Goal: Information Seeking & Learning: Compare options

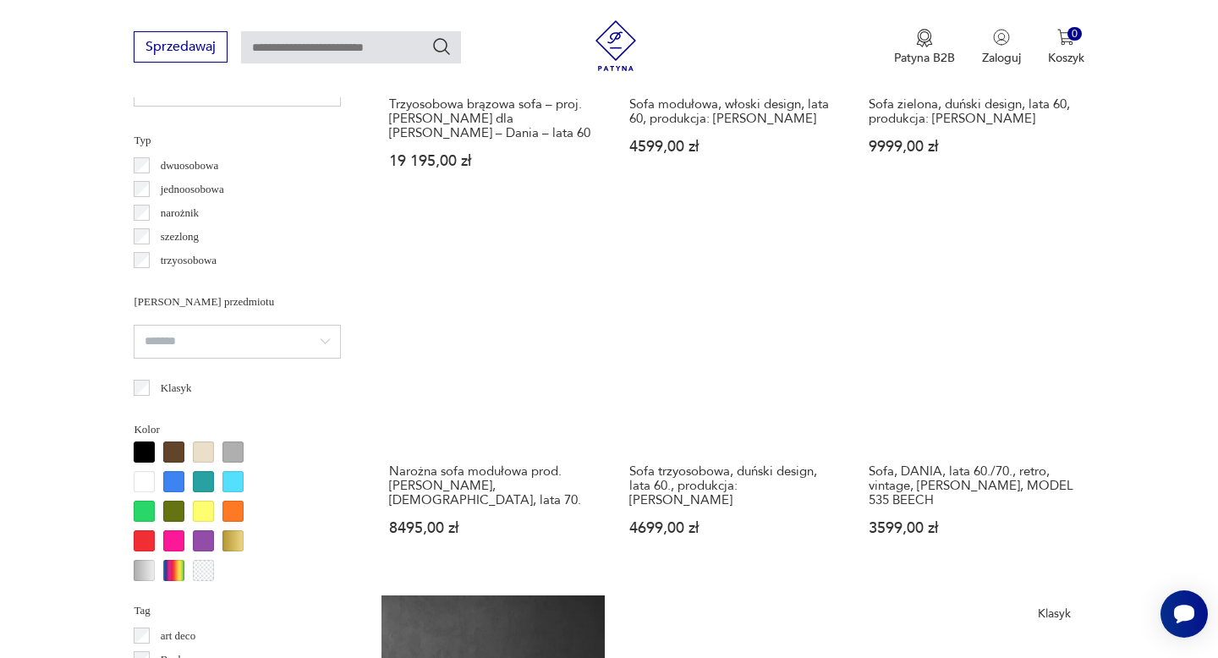
scroll to position [1267, 0]
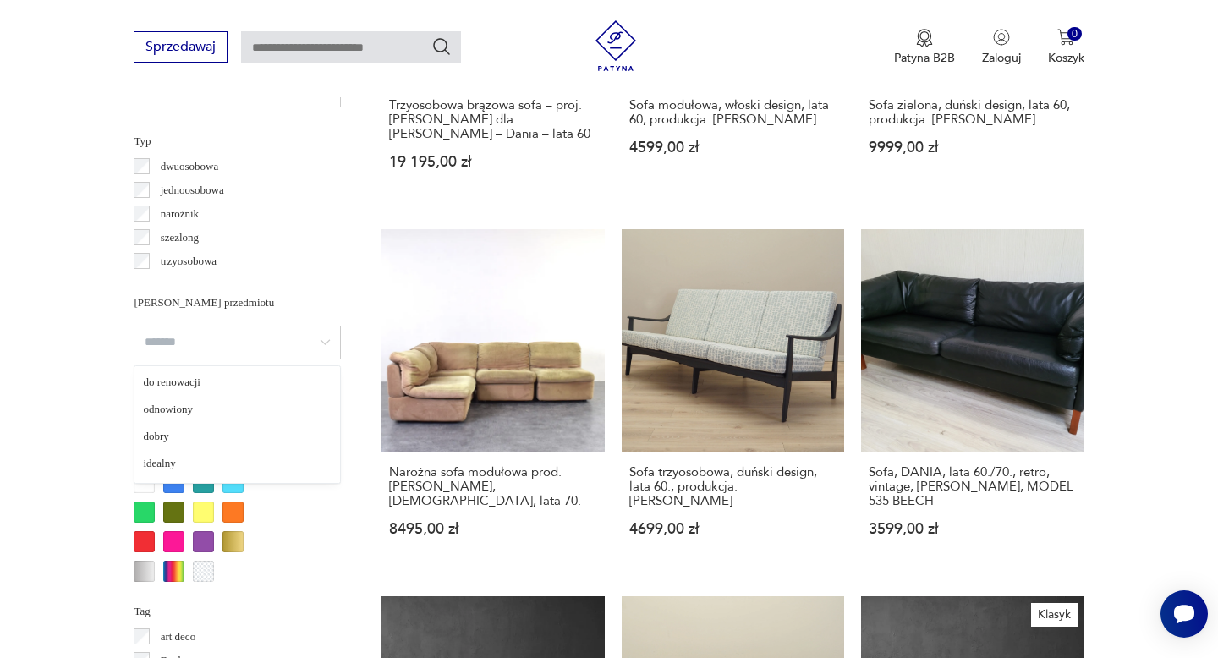
click at [224, 344] on input "search" at bounding box center [237, 343] width 207 height 34
type input "*******"
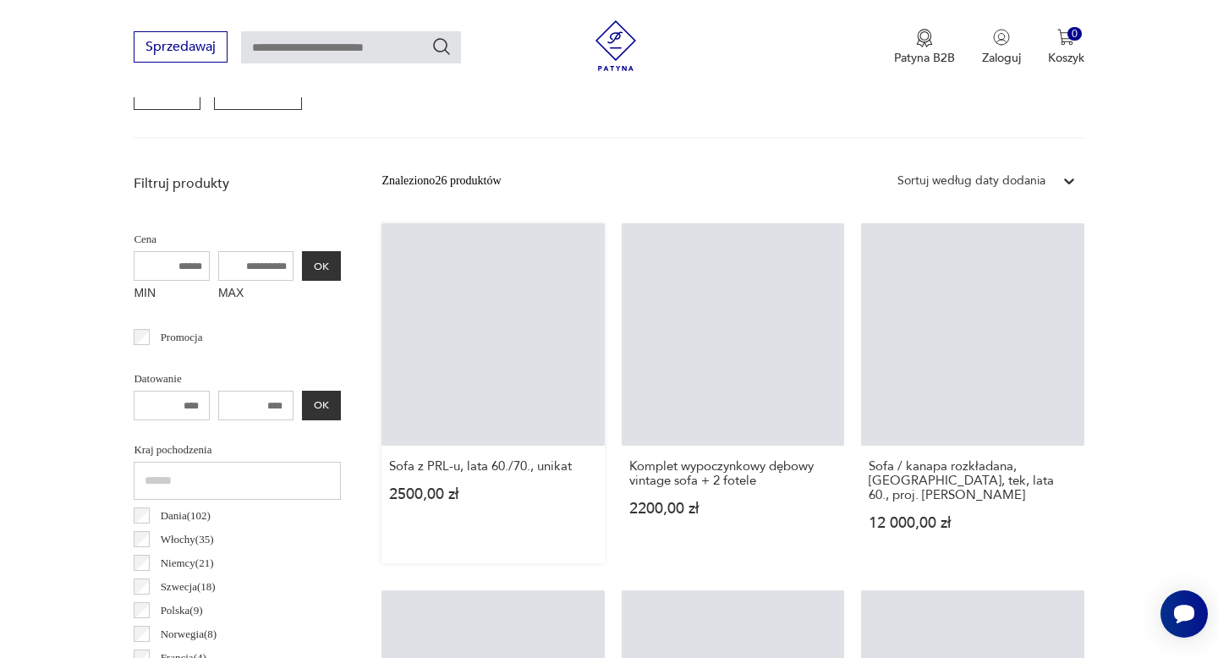
scroll to position [449, 0]
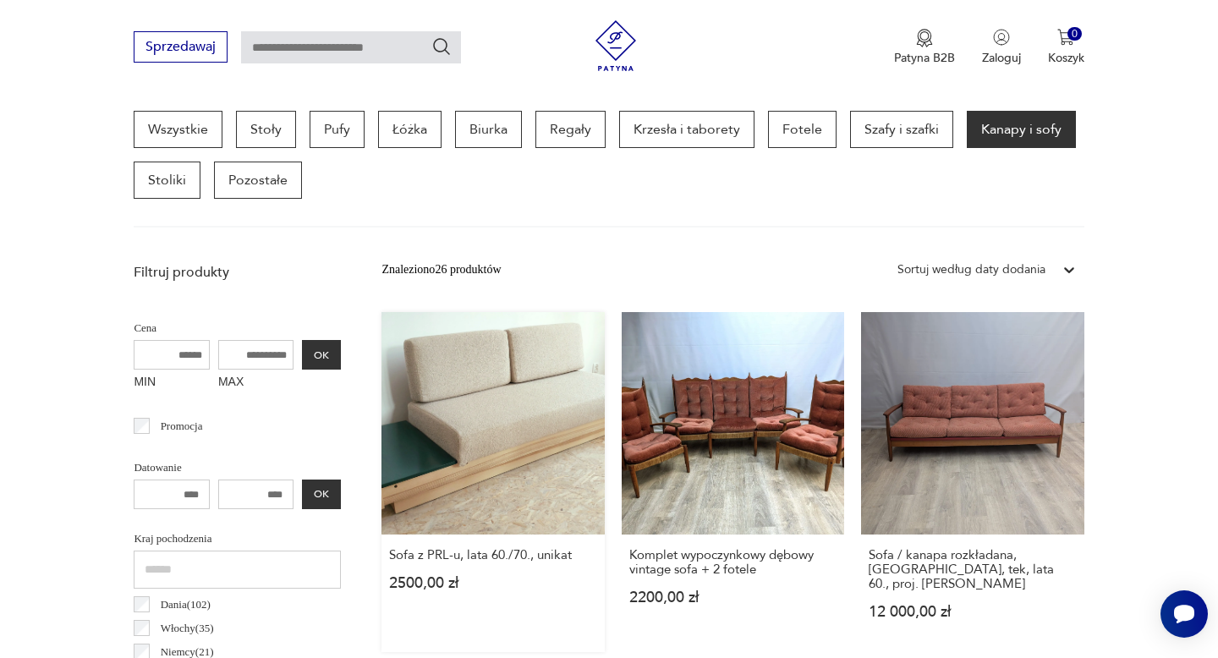
click at [497, 436] on link "Sofa z PRL-u, lata 60./70., unikat 2500,00 zł" at bounding box center [493, 482] width 223 height 340
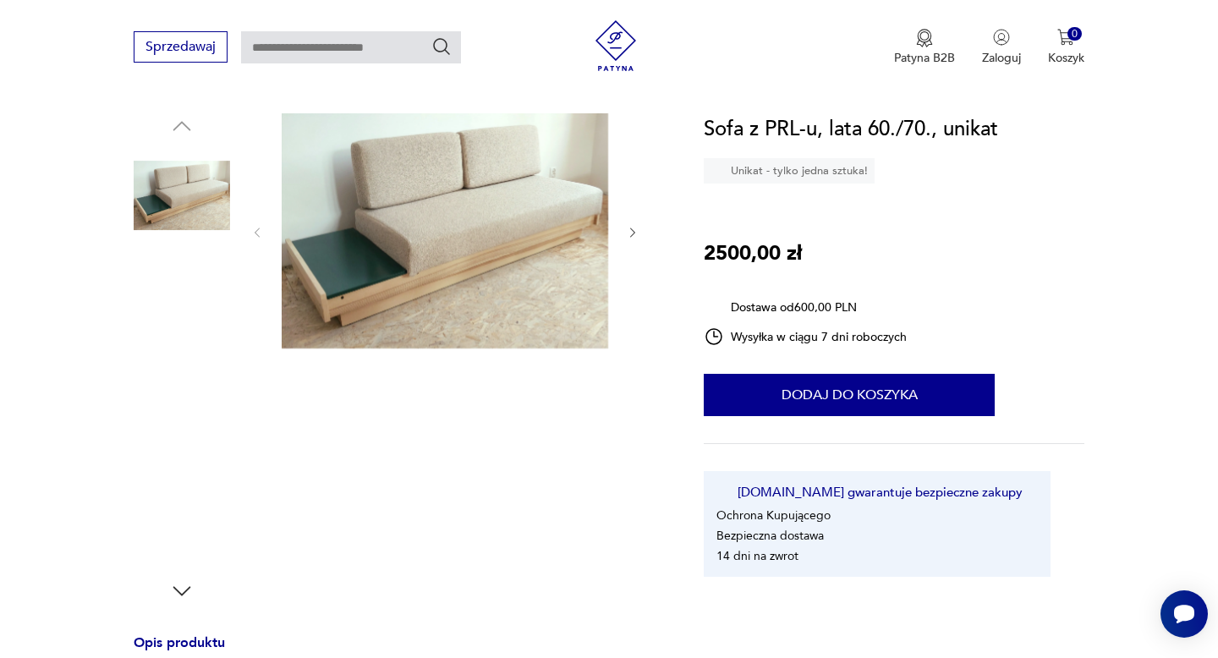
scroll to position [169, 0]
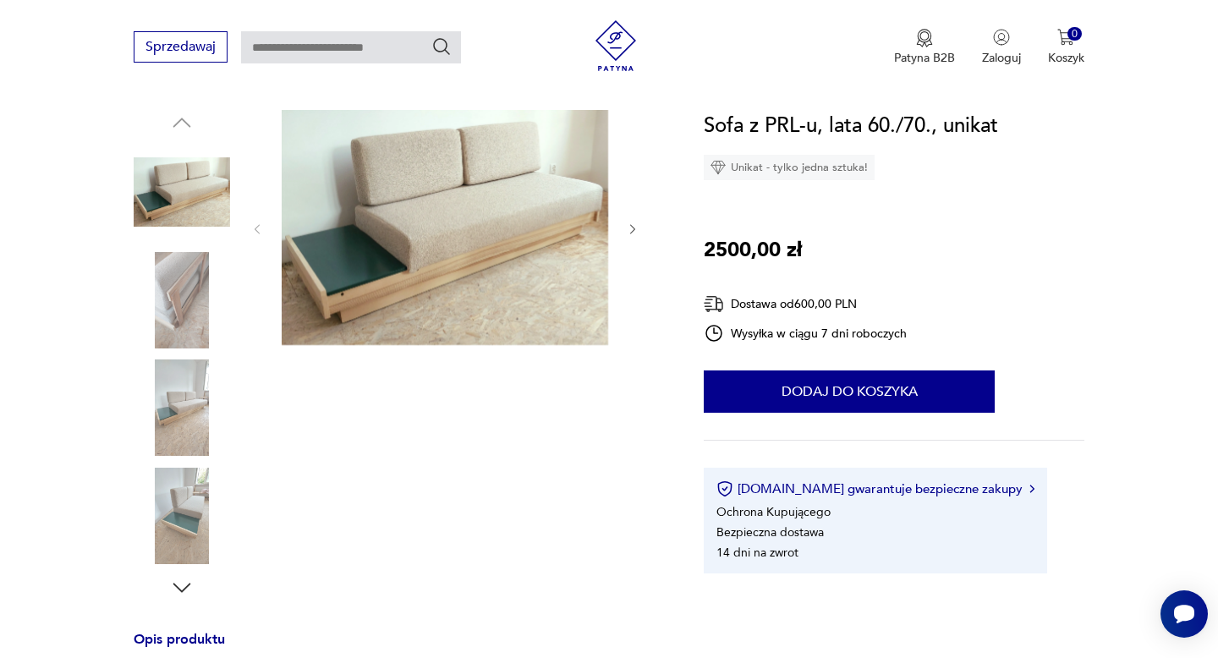
click at [182, 585] on icon "button" at bounding box center [181, 587] width 25 height 25
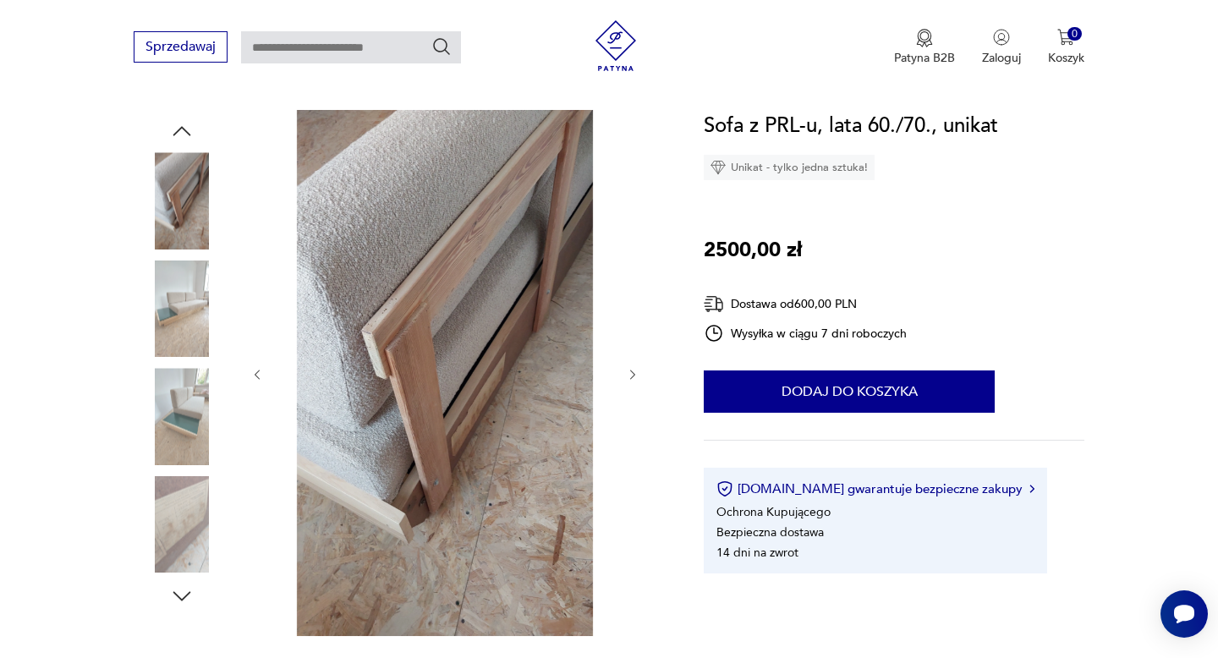
click at [182, 585] on icon "button" at bounding box center [181, 596] width 25 height 25
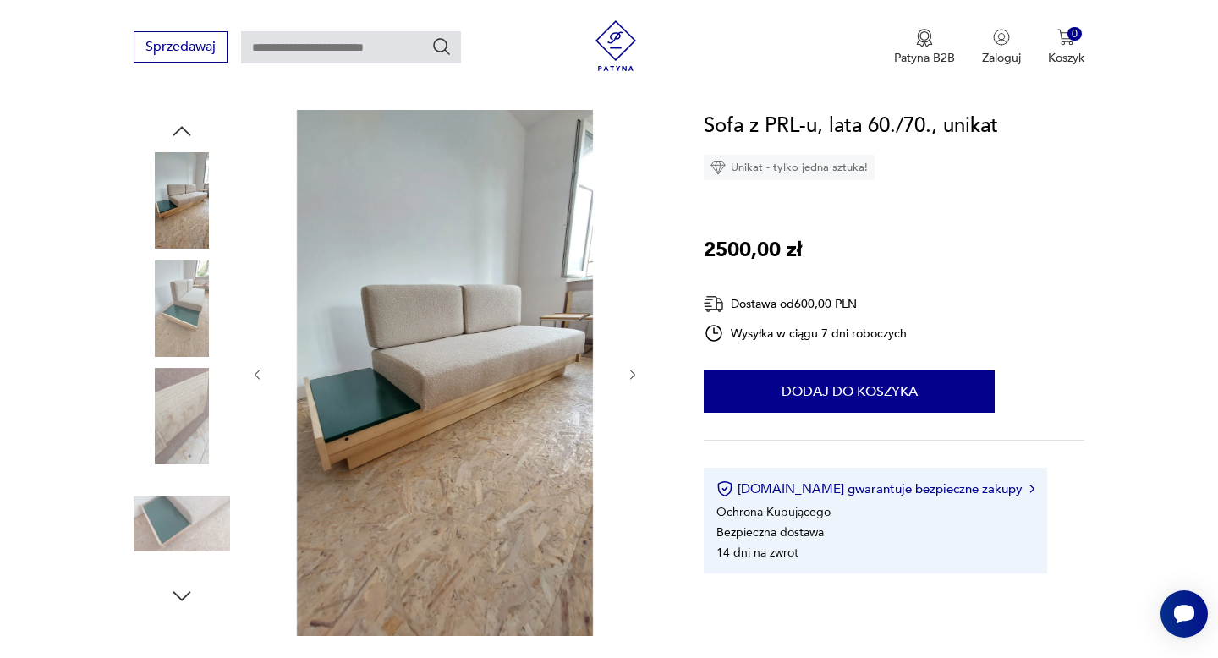
click at [182, 585] on icon "button" at bounding box center [181, 596] width 25 height 25
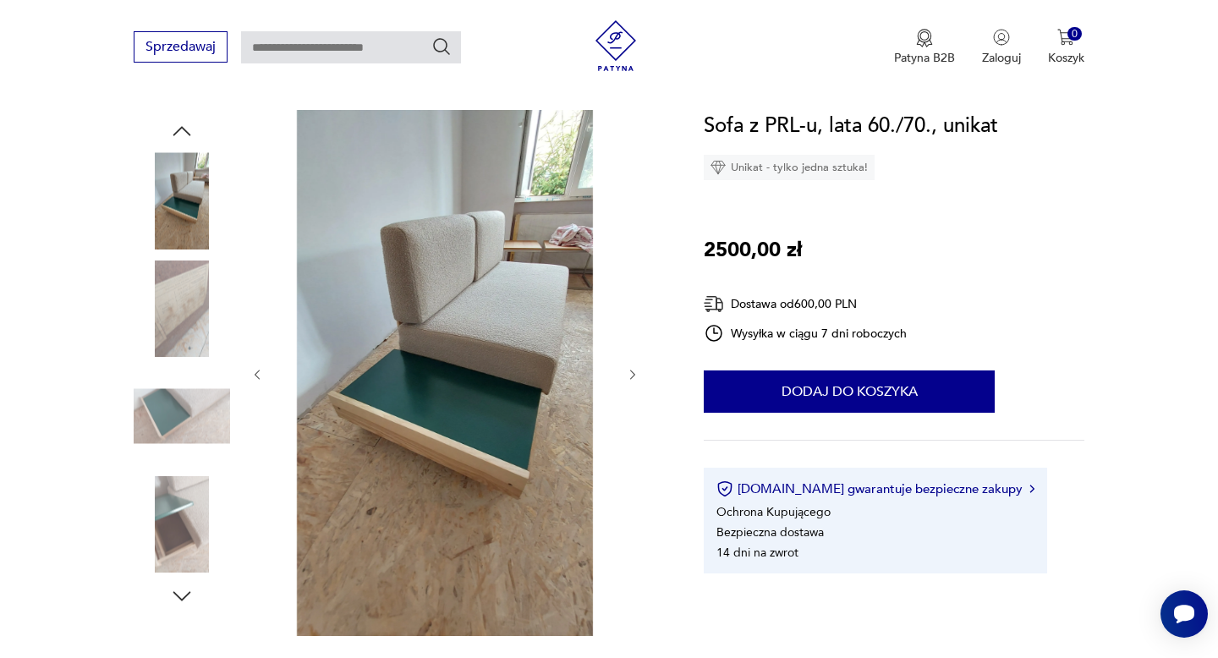
click at [182, 585] on icon "button" at bounding box center [181, 596] width 25 height 25
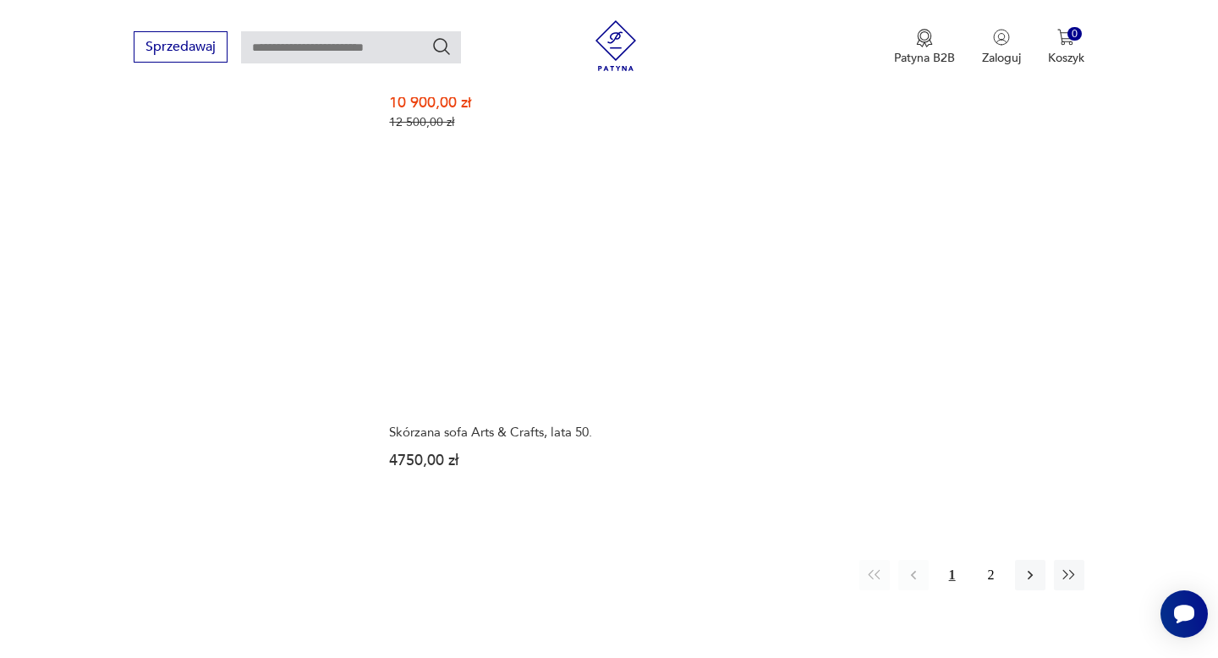
scroll to position [2426, 0]
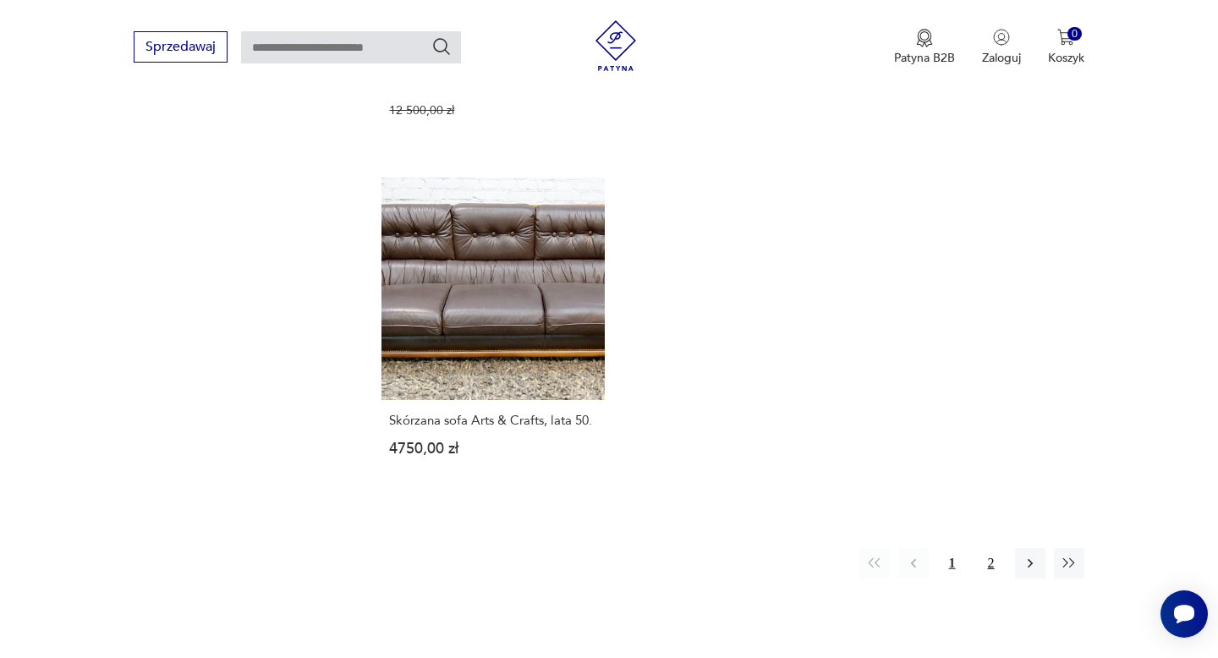
click at [991, 548] on button "2" at bounding box center [991, 563] width 30 height 30
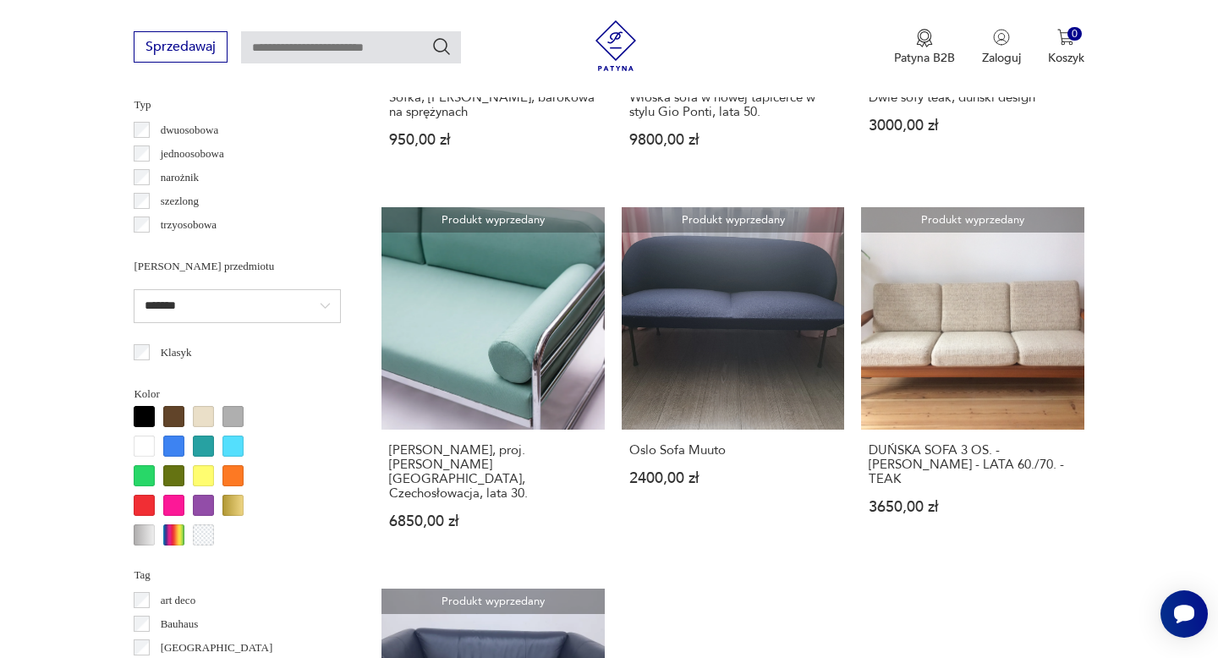
scroll to position [1338, 0]
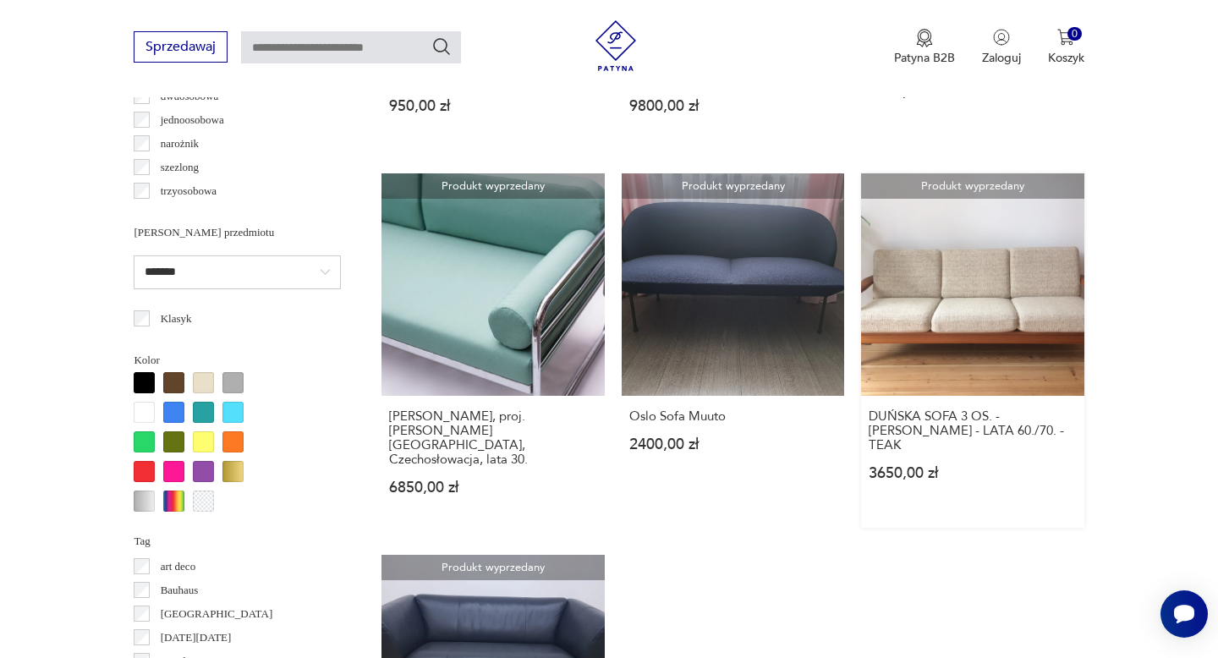
click at [999, 271] on link "Produkt wyprzedany DUŃSKA SOFA 3 OS. - [PERSON_NAME] - LATA 60./70. - TEAK 3650…" at bounding box center [972, 350] width 223 height 354
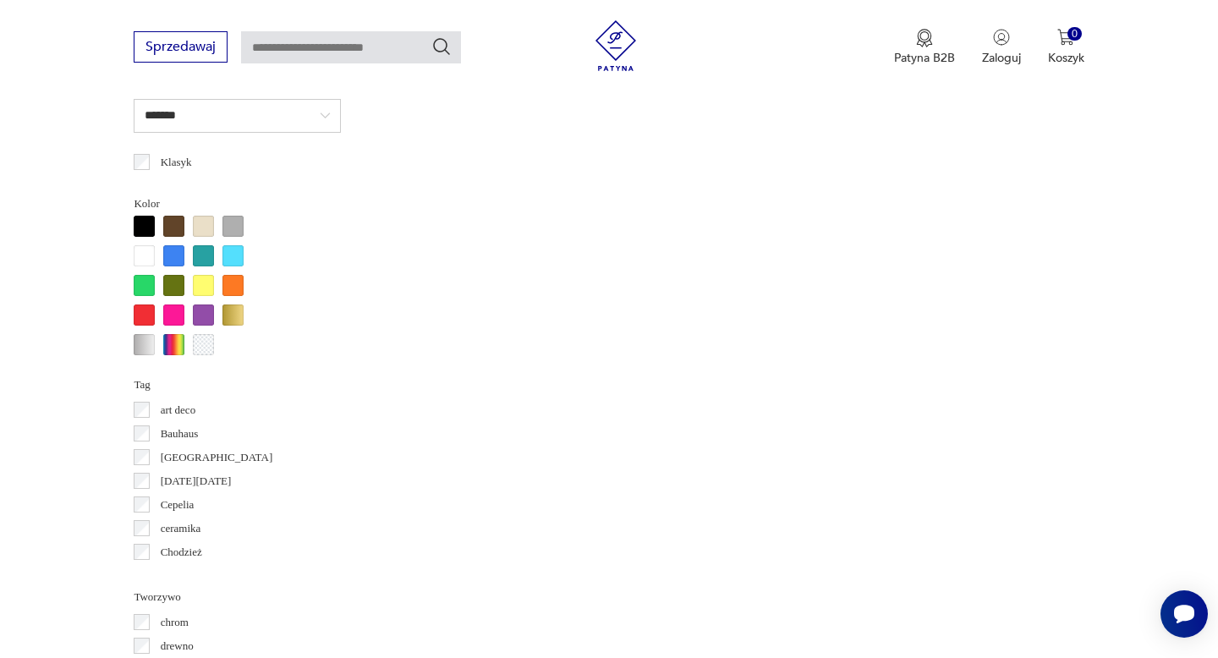
scroll to position [1494, 0]
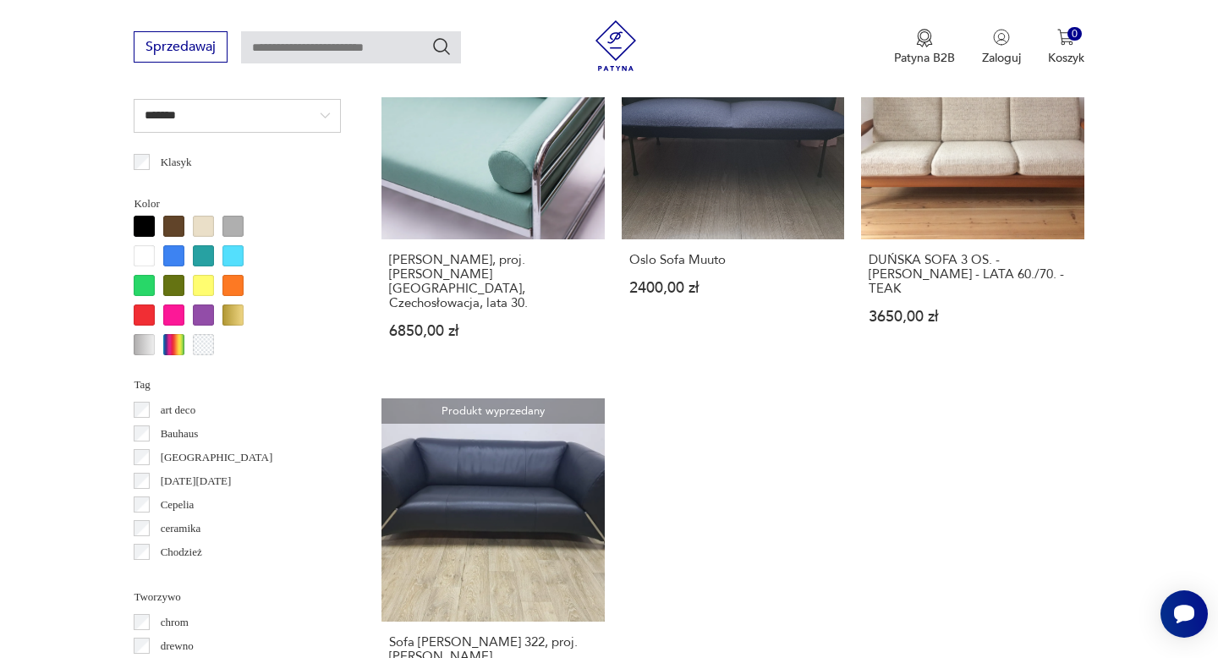
click at [243, 116] on input "*******" at bounding box center [237, 116] width 207 height 34
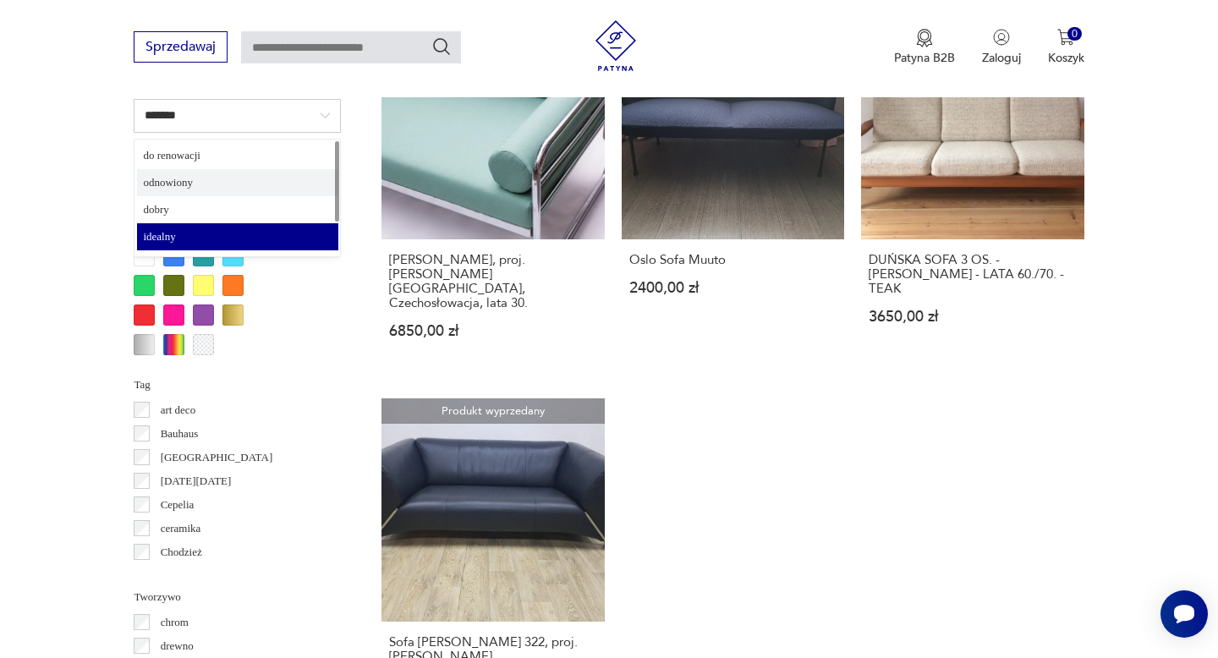
type input "*********"
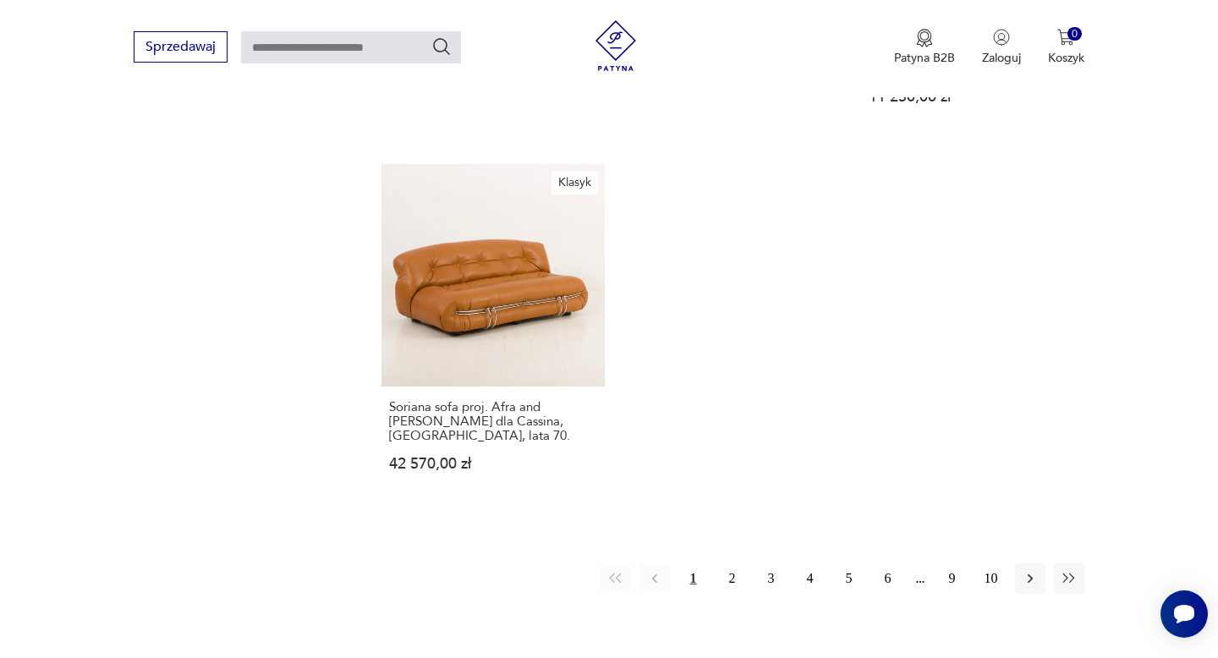
scroll to position [2480, 0]
click at [1034, 569] on icon "button" at bounding box center [1030, 577] width 17 height 17
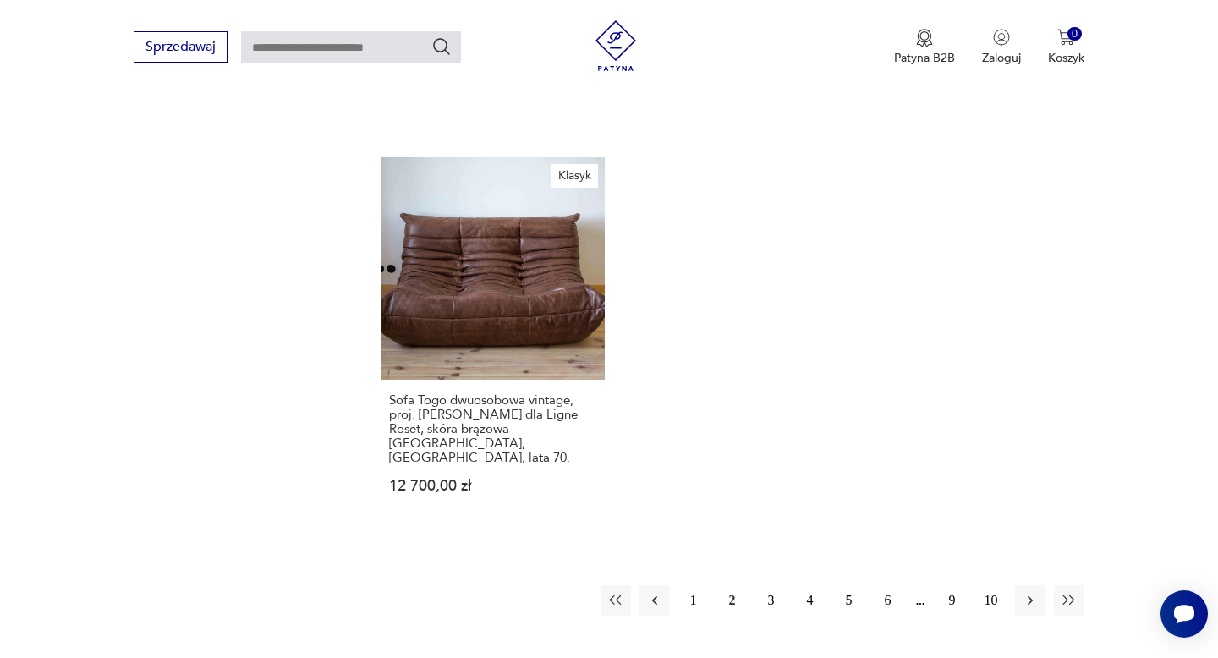
scroll to position [2559, 0]
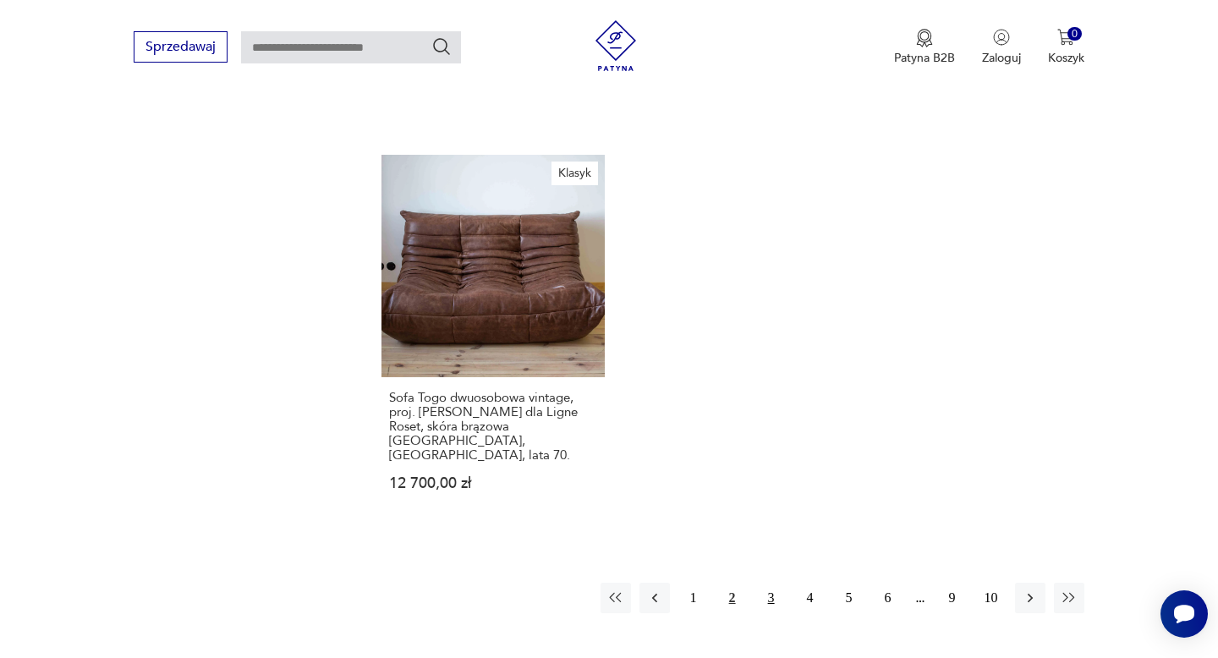
click at [773, 583] on button "3" at bounding box center [771, 598] width 30 height 30
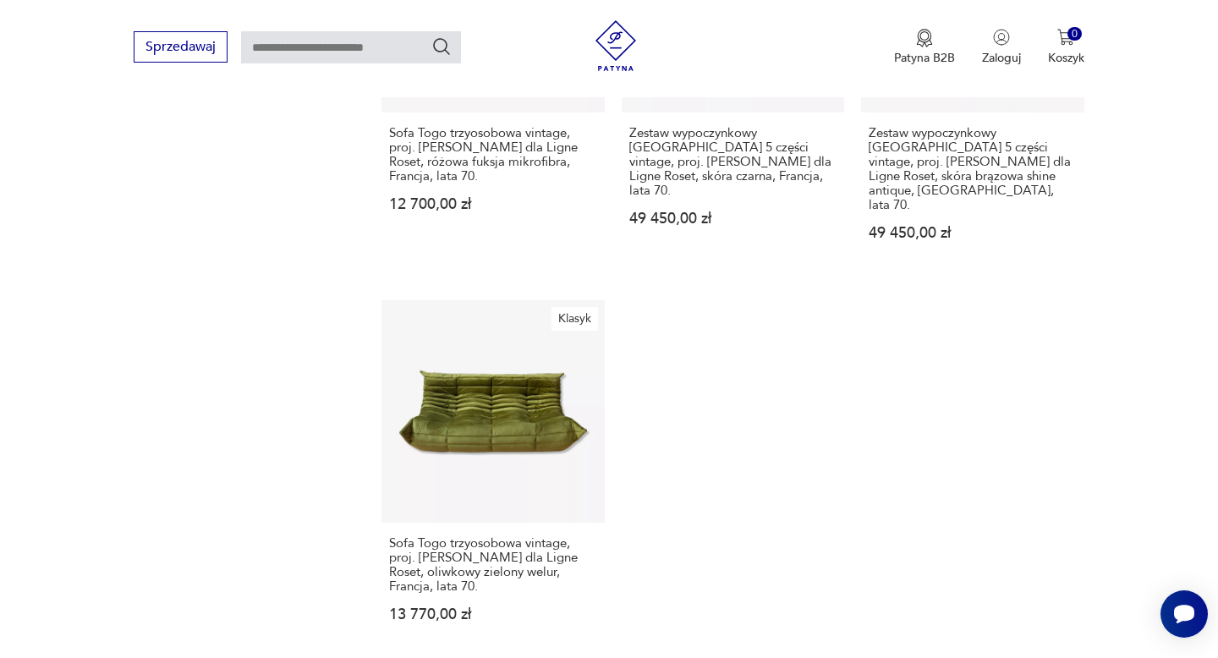
scroll to position [2519, 0]
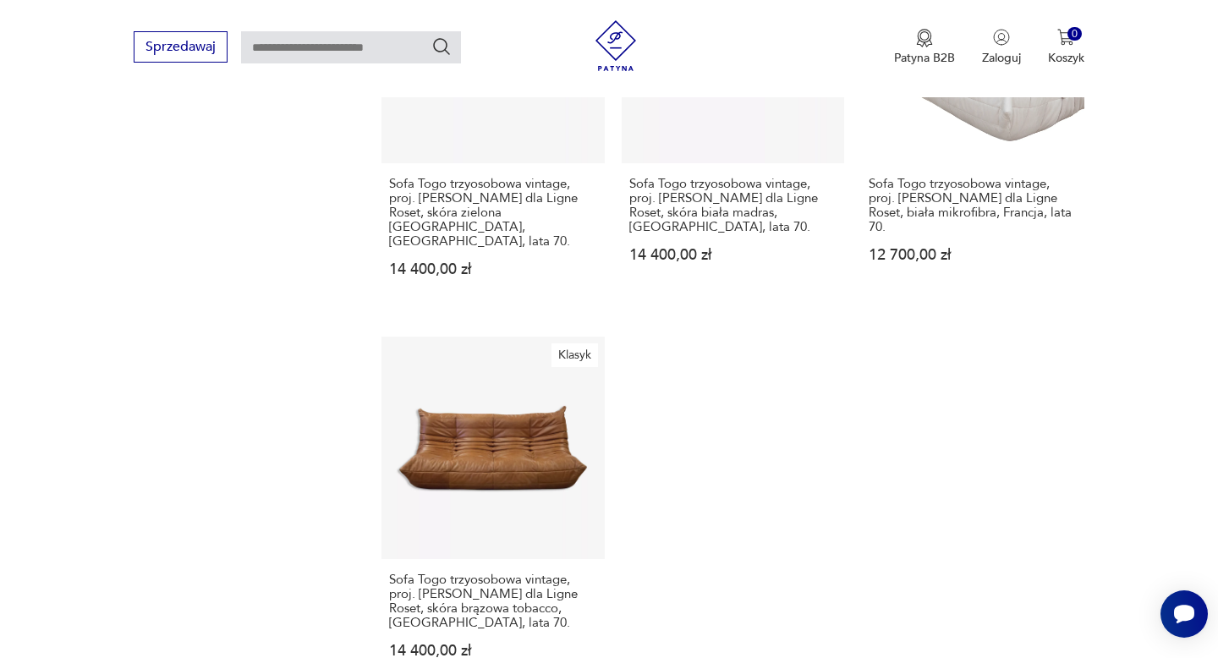
scroll to position [2610, 0]
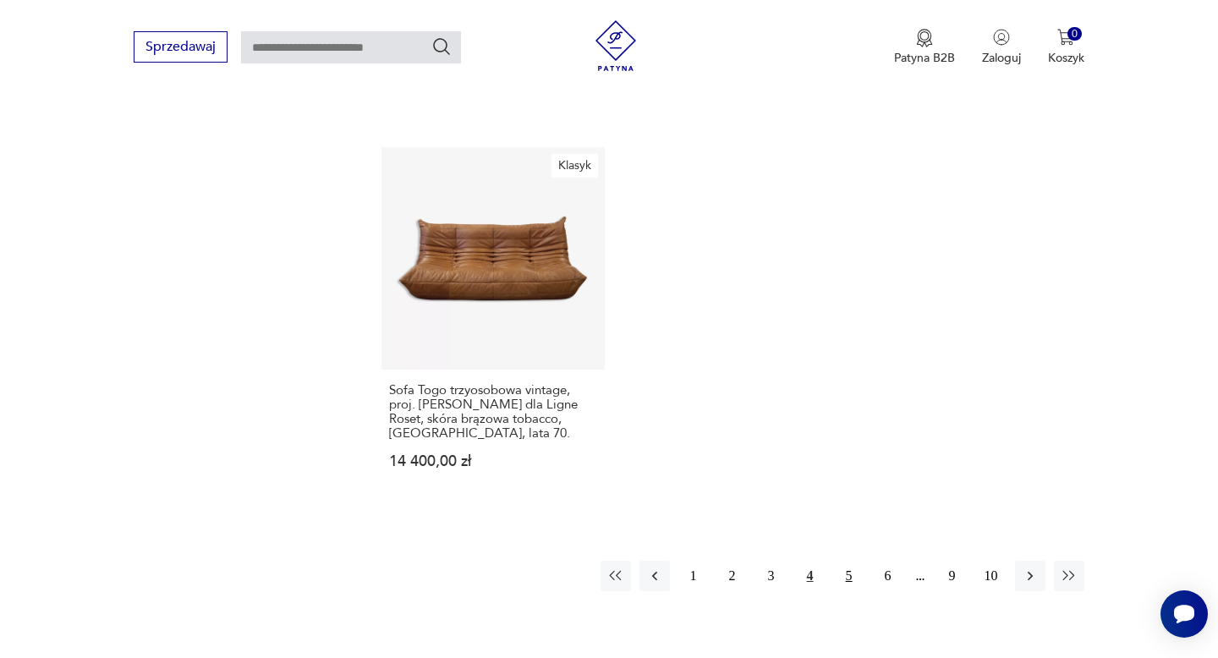
click at [843, 561] on button "5" at bounding box center [849, 576] width 30 height 30
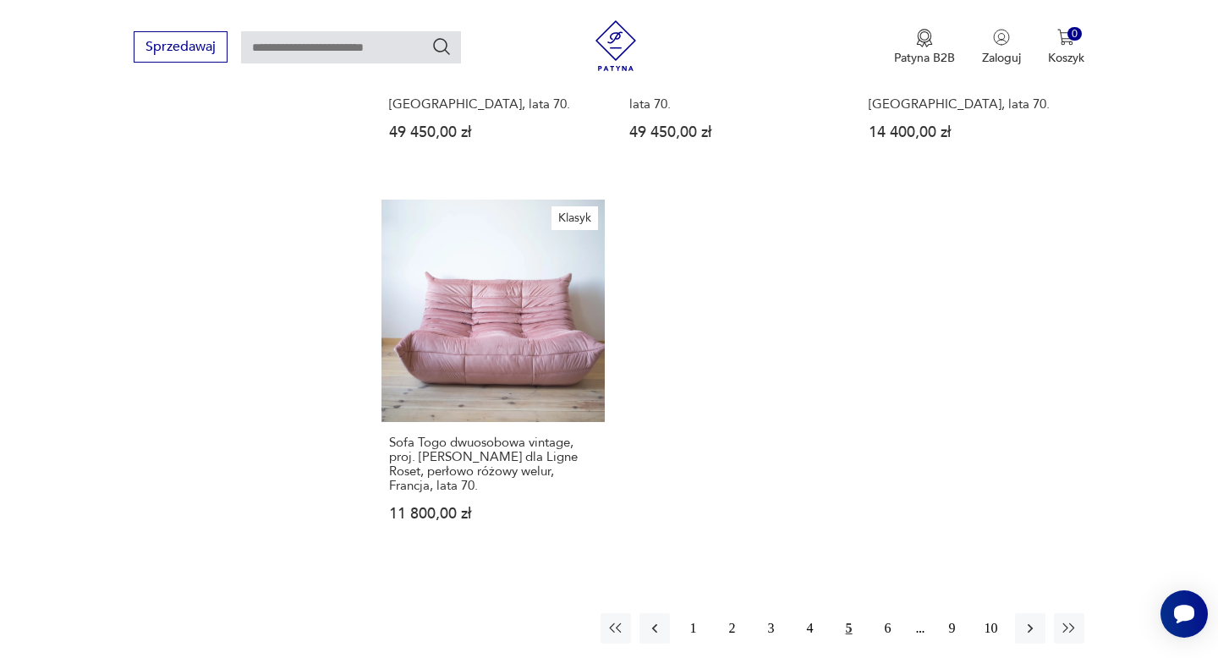
scroll to position [2517, 0]
click at [883, 611] on button "6" at bounding box center [888, 626] width 30 height 30
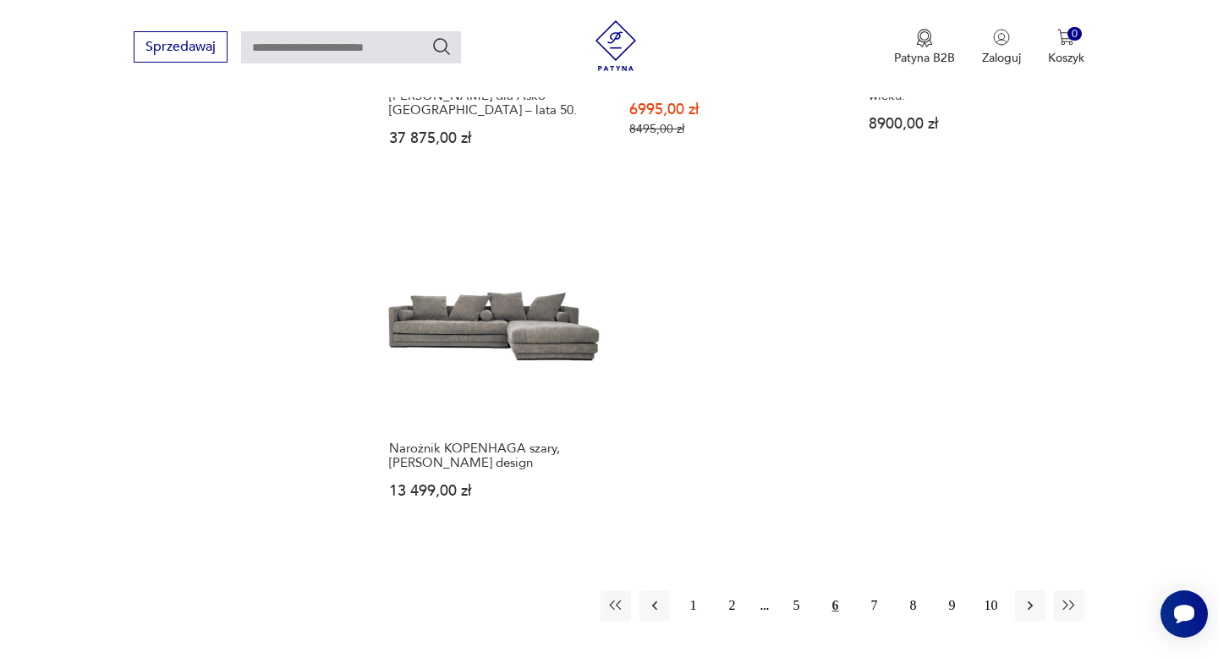
scroll to position [2525, 0]
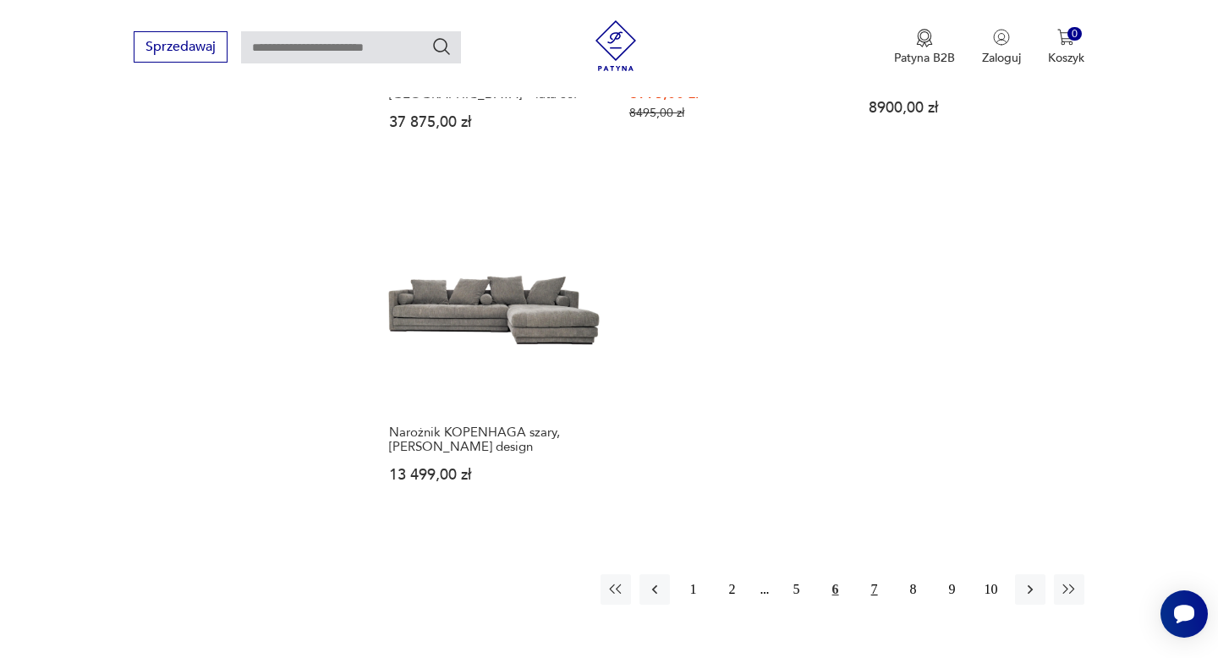
click at [876, 574] on button "7" at bounding box center [875, 589] width 30 height 30
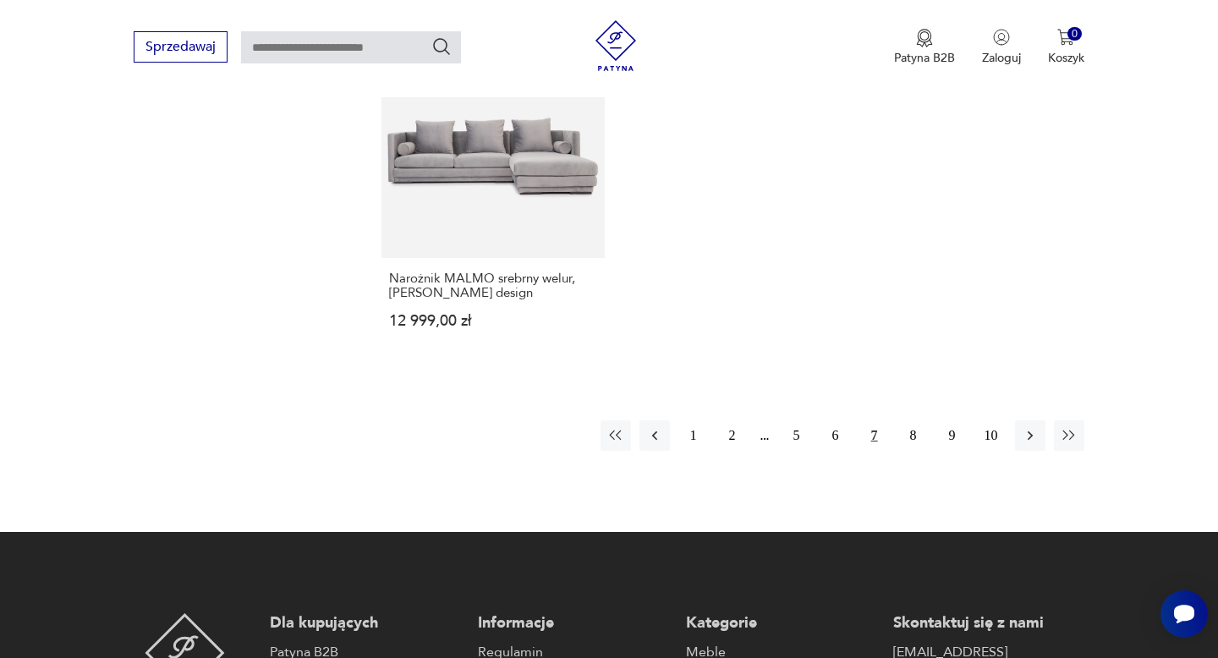
scroll to position [2495, 0]
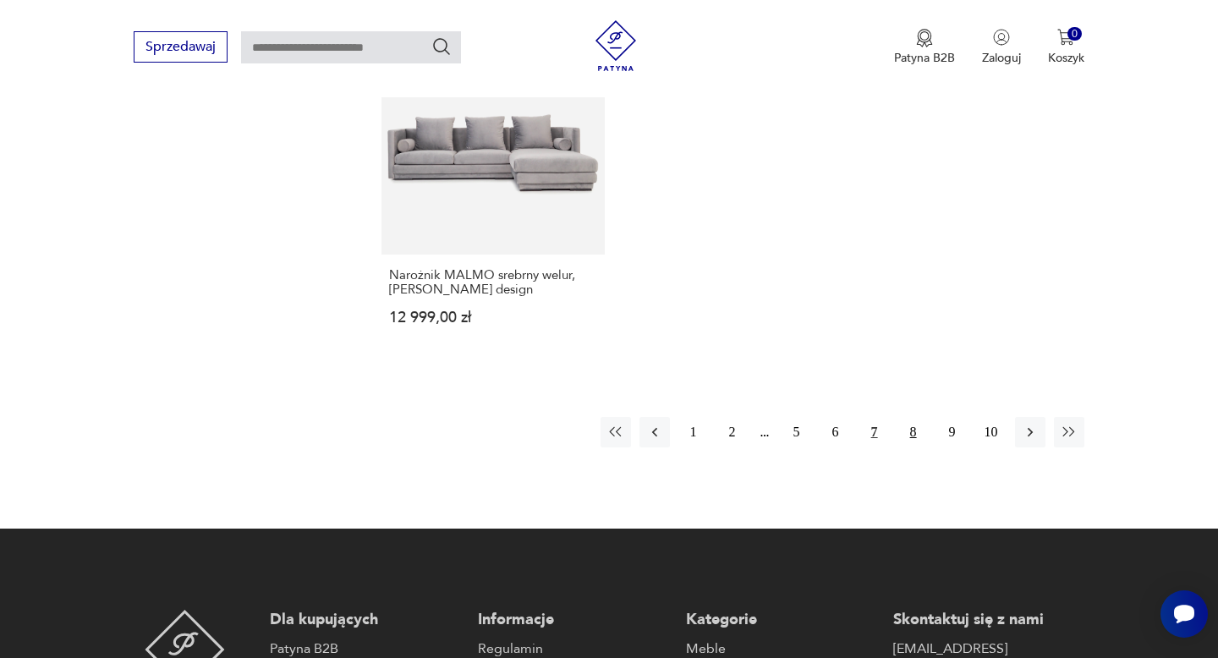
click at [916, 432] on button "8" at bounding box center [913, 432] width 30 height 30
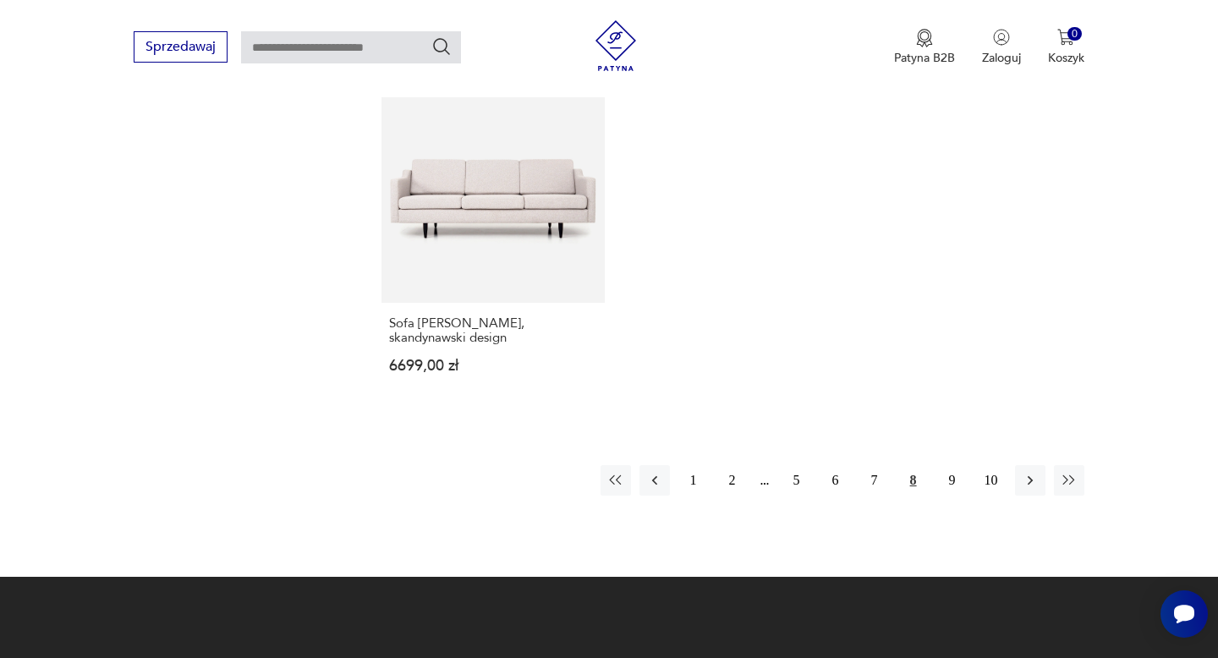
scroll to position [2448, 0]
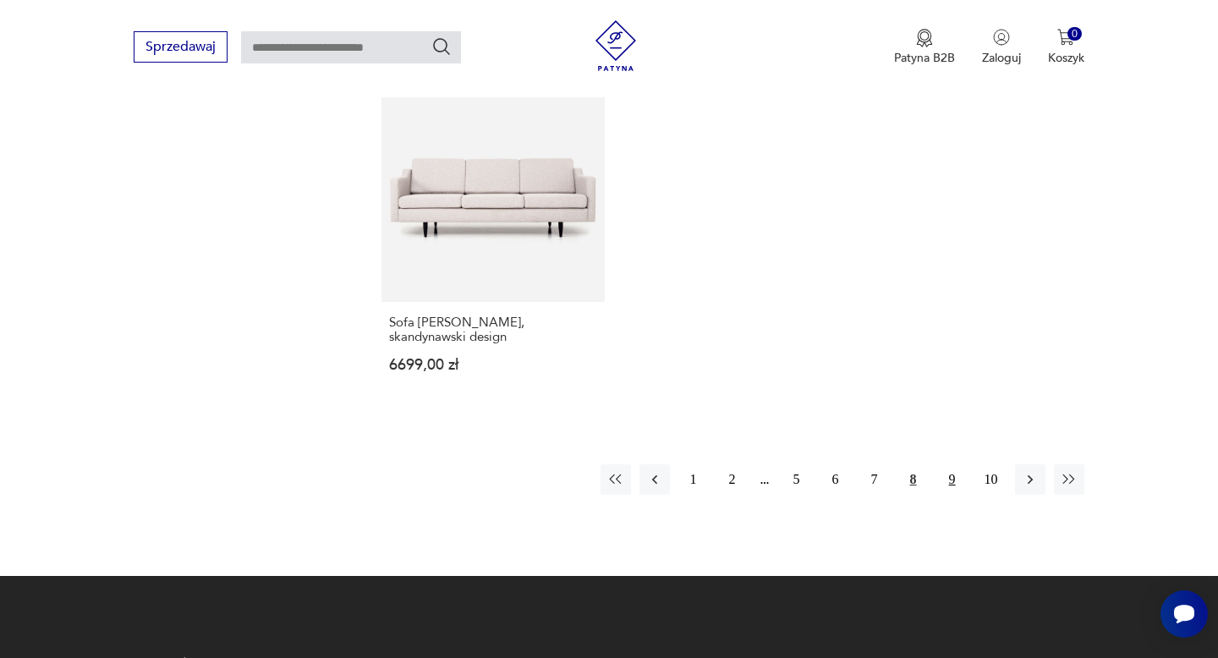
click at [950, 478] on button "9" at bounding box center [952, 479] width 30 height 30
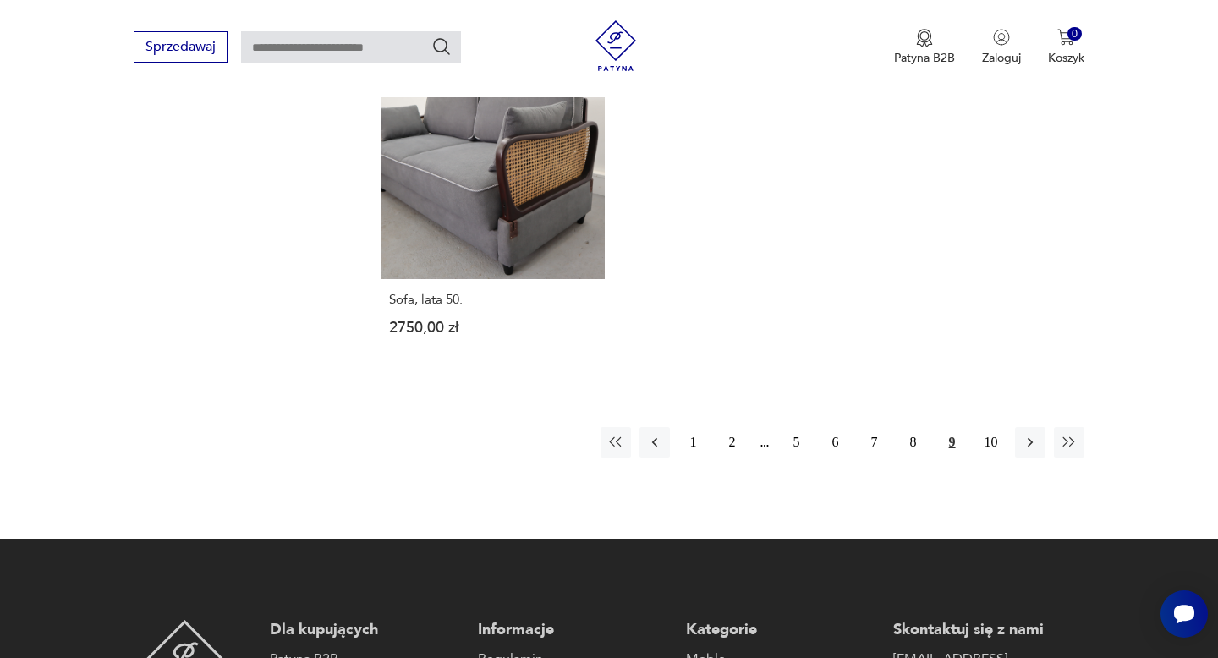
scroll to position [2536, 0]
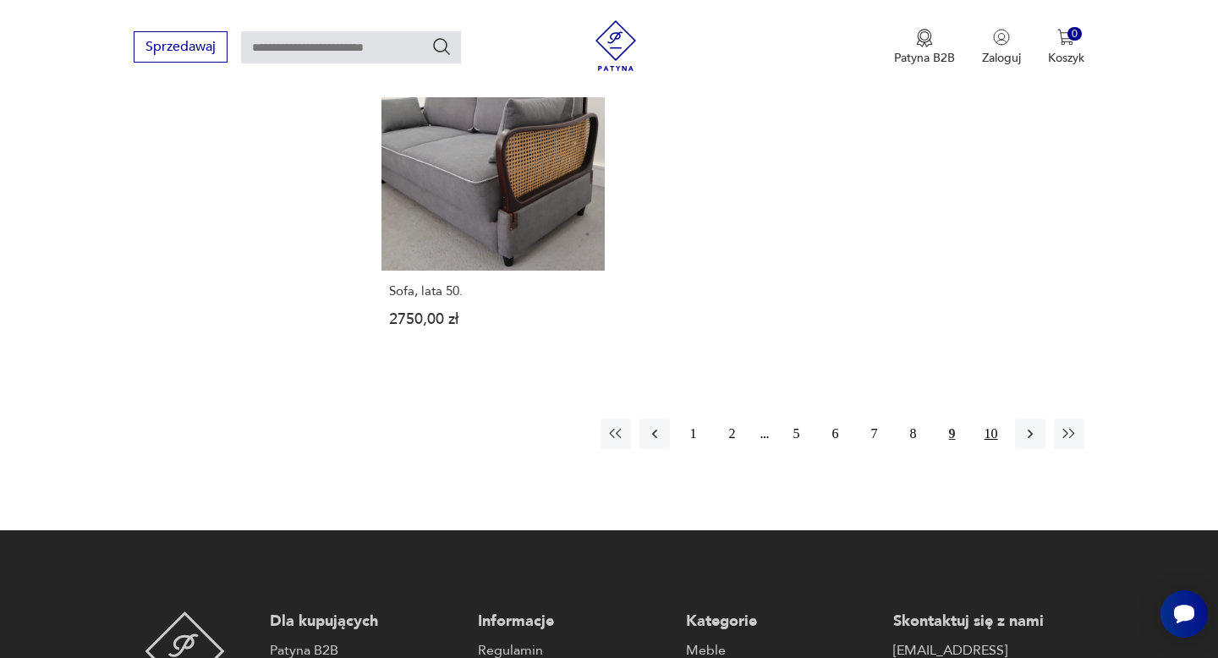
click at [990, 419] on button "10" at bounding box center [991, 434] width 30 height 30
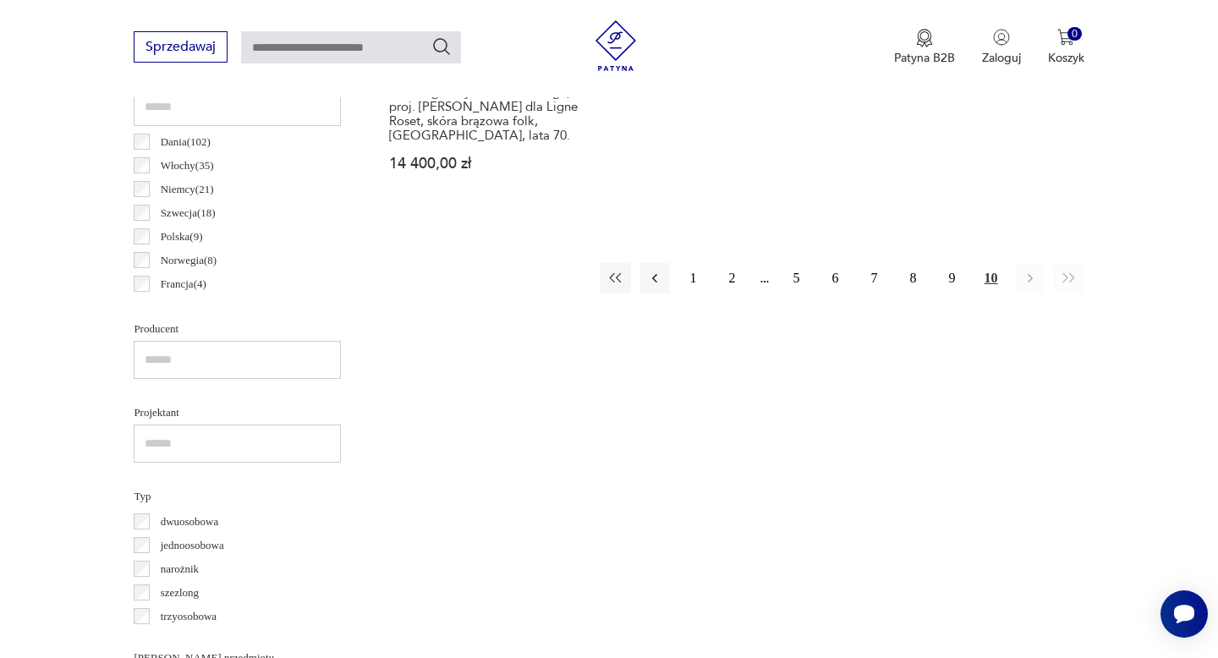
scroll to position [916, 0]
